Goal: Information Seeking & Learning: Find specific fact

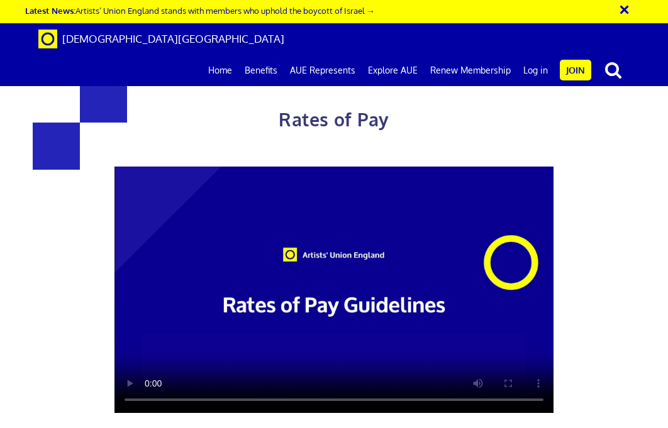
scroll to position [1450, 0]
drag, startPoint x: 296, startPoint y: 108, endPoint x: 330, endPoint y: 109, distance: 34.0
copy h4 "284.31"
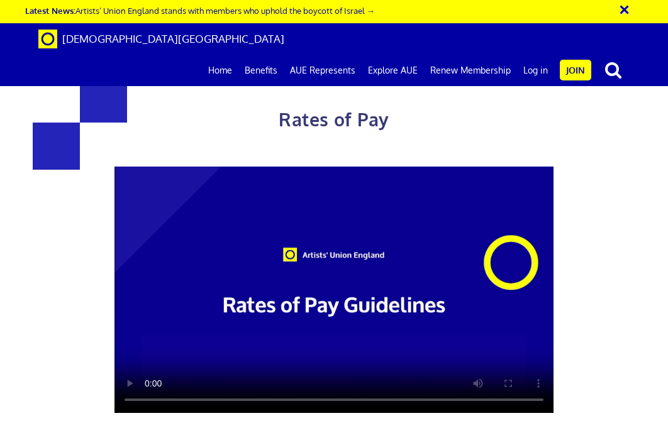
drag, startPoint x: 476, startPoint y: 106, endPoint x: 506, endPoint y: 106, distance: 30.2
drag, startPoint x: 477, startPoint y: 111, endPoint x: 510, endPoint y: 113, distance: 32.7
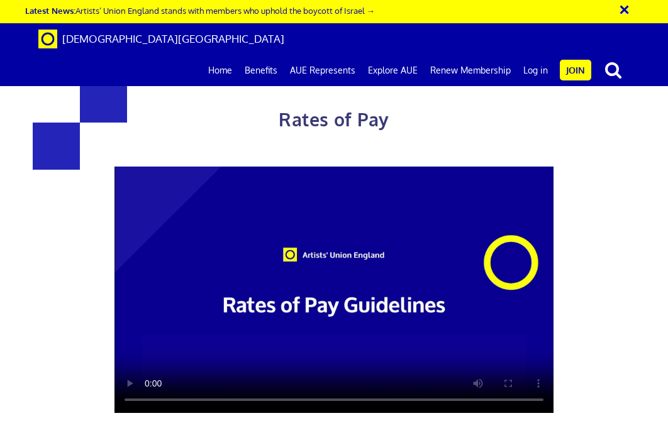
drag, startPoint x: 297, startPoint y: 109, endPoint x: 328, endPoint y: 109, distance: 31.5
copy span "284.31"
drag, startPoint x: 474, startPoint y: 107, endPoint x: 506, endPoint y: 108, distance: 32.1
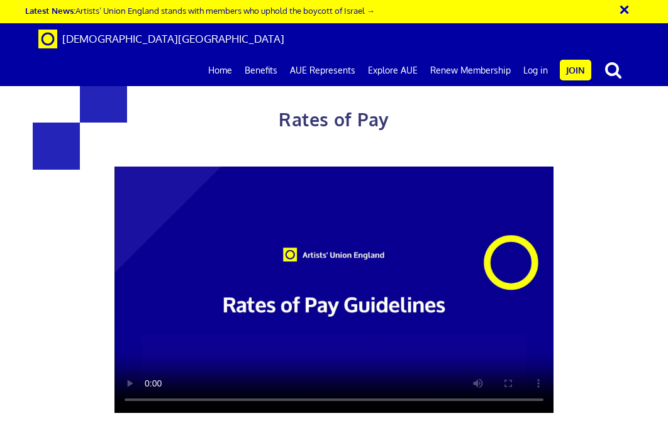
copy span "352.01"
drag, startPoint x: 478, startPoint y: 335, endPoint x: 540, endPoint y: 337, distance: 62.3
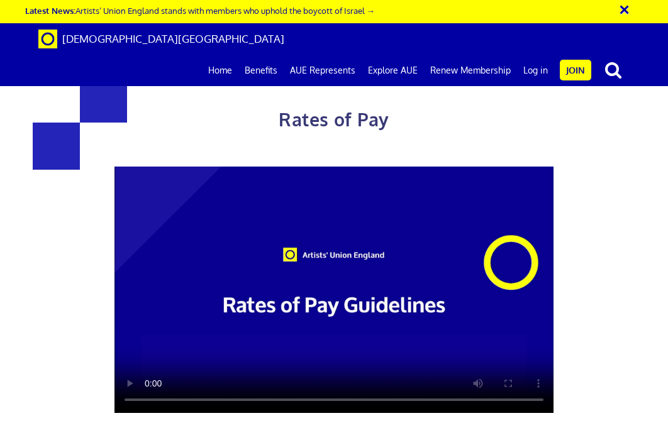
copy h4 "313.29 a day"
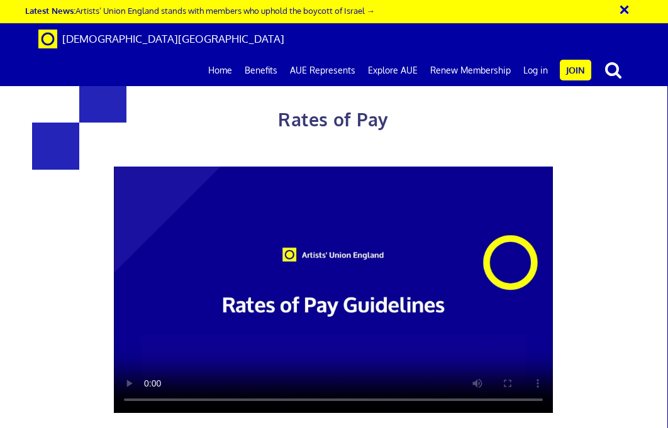
scroll to position [1676, 0]
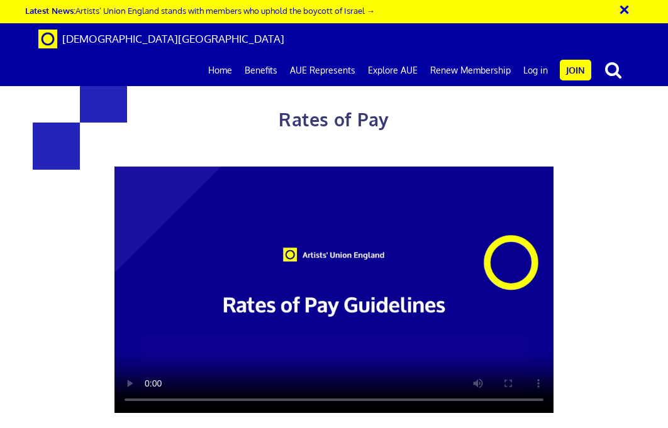
drag, startPoint x: 116, startPoint y: 151, endPoint x: 146, endPoint y: 152, distance: 29.6
copy span "192.79"
